Goal: Information Seeking & Learning: Find contact information

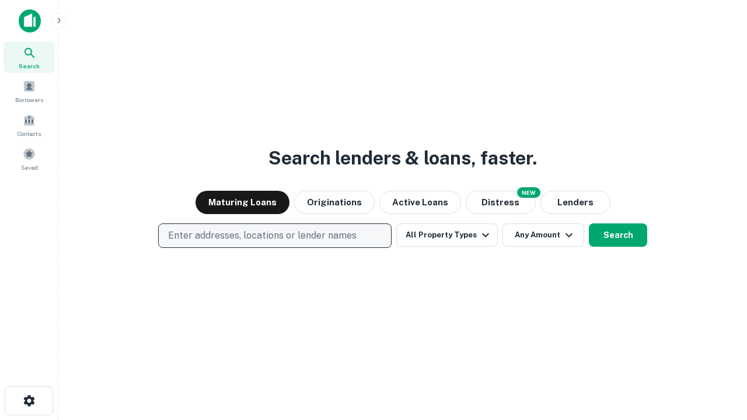
click at [274, 236] on p "Enter addresses, locations or lender names" at bounding box center [262, 236] width 189 height 14
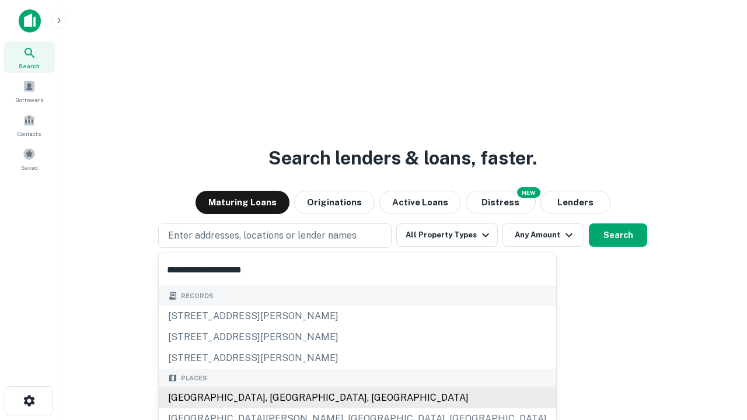
click at [279, 398] on div "[GEOGRAPHIC_DATA], [GEOGRAPHIC_DATA], [GEOGRAPHIC_DATA]" at bounding box center [358, 398] width 398 height 21
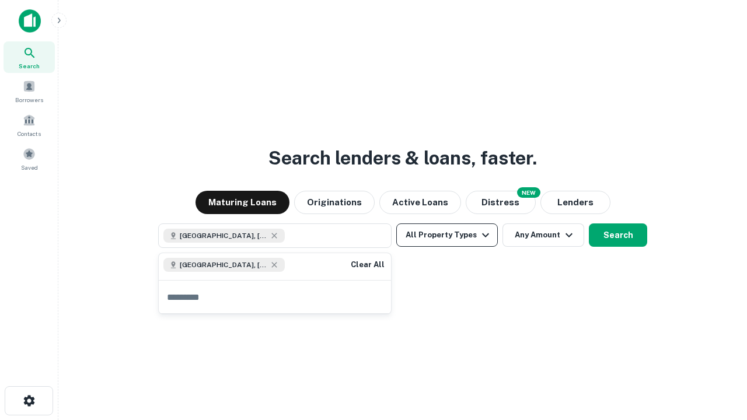
click at [447, 235] on button "All Property Types" at bounding box center [447, 235] width 102 height 23
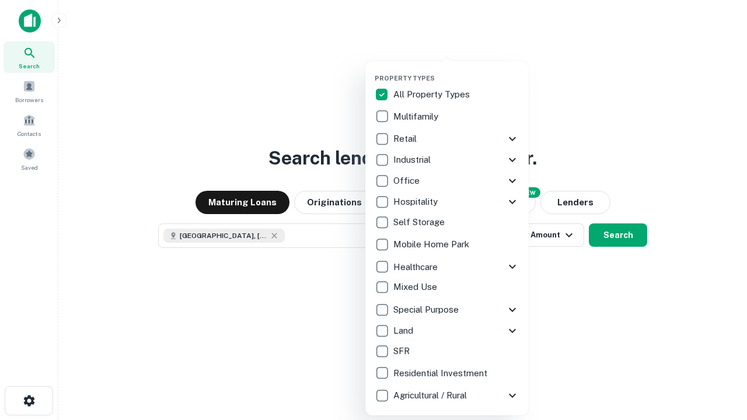
click at [456, 71] on button "button" at bounding box center [456, 71] width 163 height 1
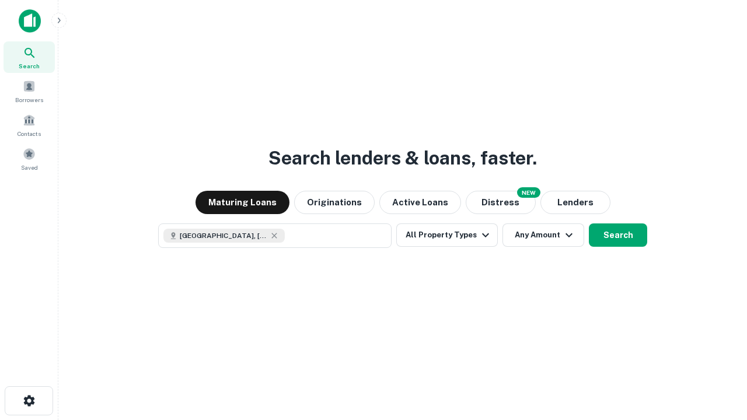
scroll to position [19, 0]
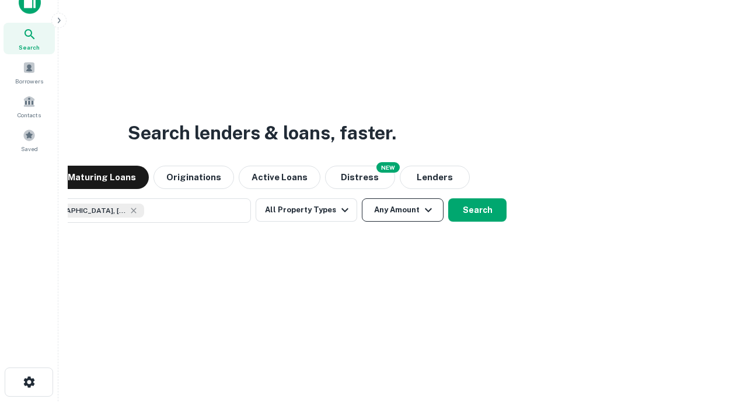
click at [362, 198] on button "Any Amount" at bounding box center [403, 209] width 82 height 23
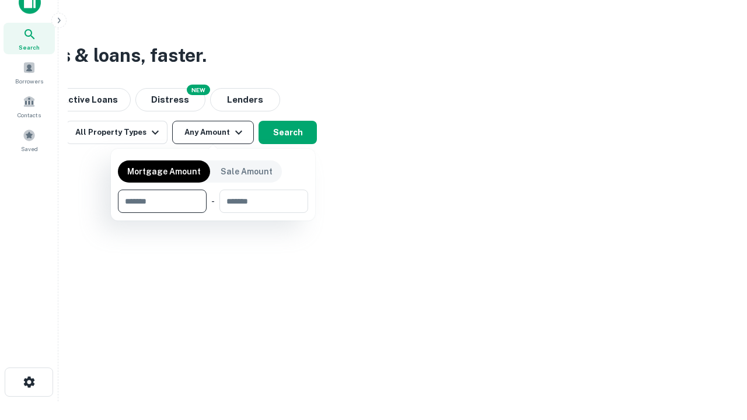
type input "*******"
click at [213, 213] on button "button" at bounding box center [213, 213] width 190 height 1
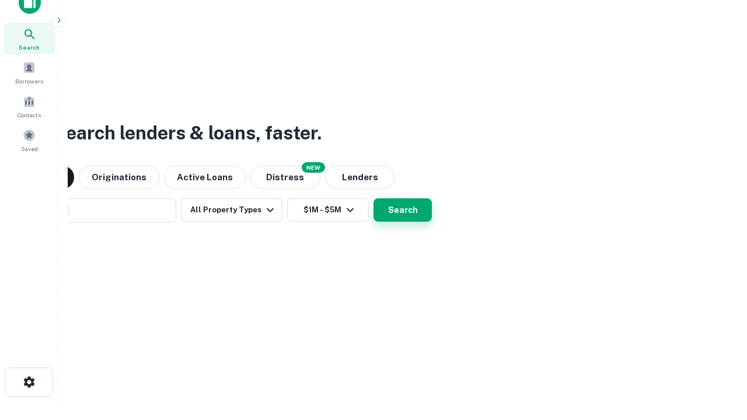
click at [374, 198] on button "Search" at bounding box center [403, 209] width 58 height 23
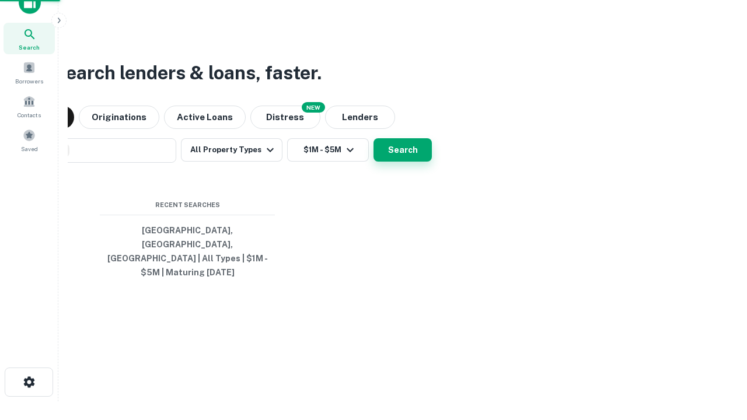
scroll to position [38, 330]
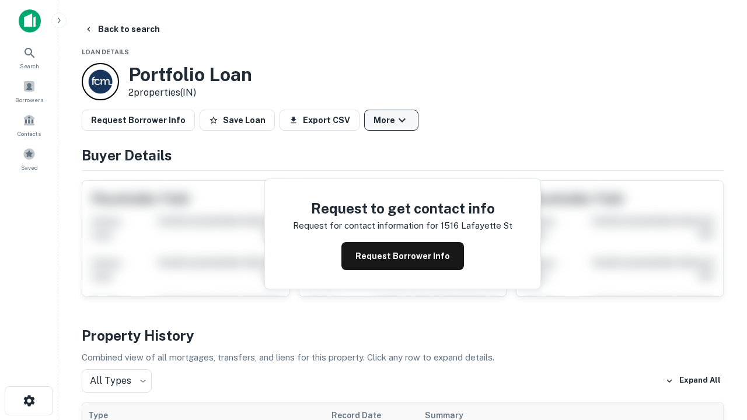
click at [391, 120] on button "More" at bounding box center [391, 120] width 54 height 21
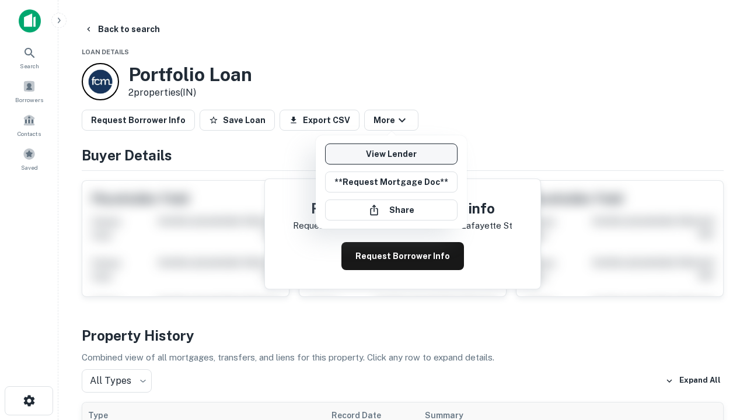
click at [391, 154] on link "View Lender" at bounding box center [391, 154] width 133 height 21
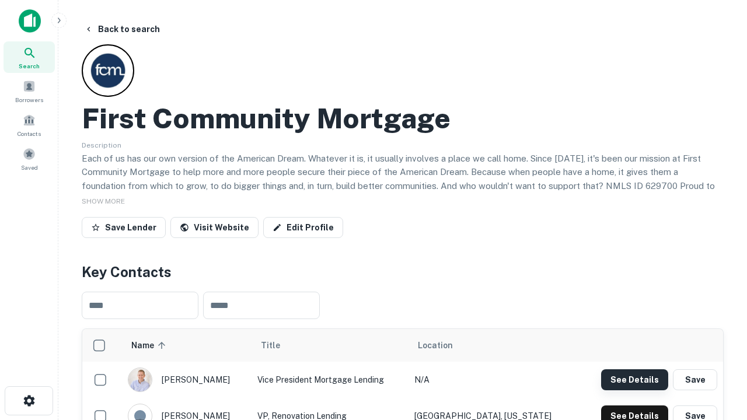
click at [634, 379] on button "See Details" at bounding box center [634, 379] width 67 height 21
